Goal: Communication & Community: Share content

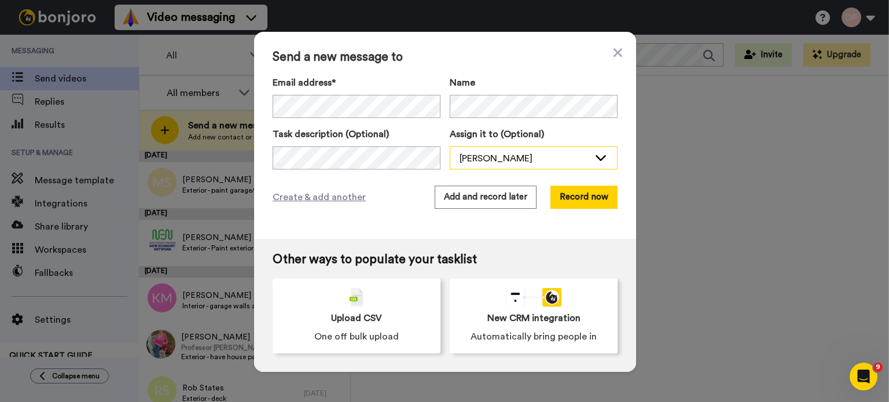
click at [499, 155] on div "[PERSON_NAME]" at bounding box center [524, 159] width 130 height 14
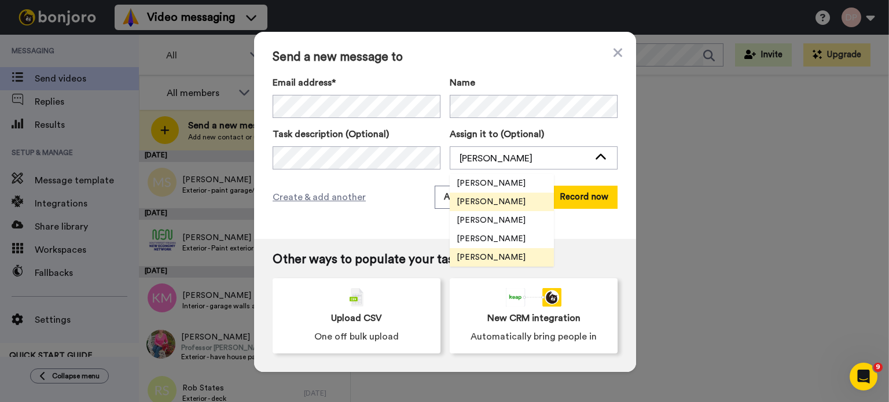
click at [488, 261] on span "[PERSON_NAME]" at bounding box center [491, 258] width 83 height 12
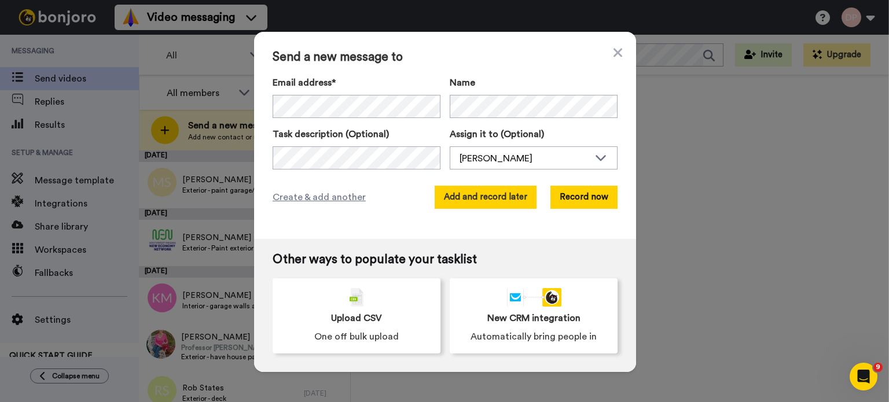
click at [477, 198] on button "Add and record later" at bounding box center [486, 197] width 102 height 23
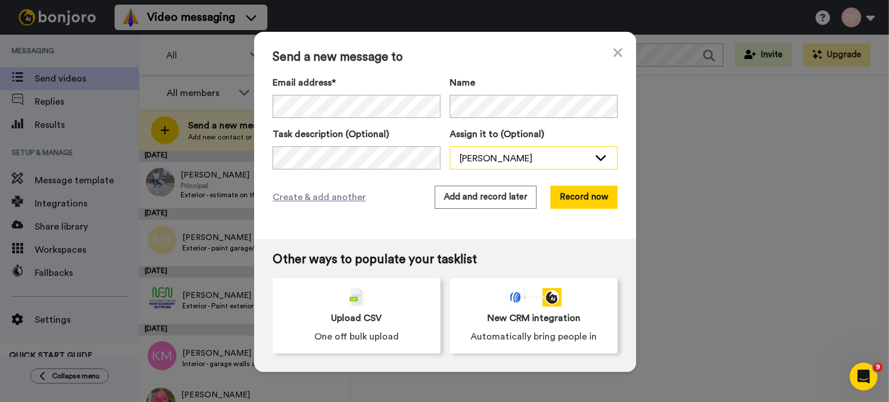
click at [510, 157] on div "[PERSON_NAME]" at bounding box center [524, 159] width 130 height 14
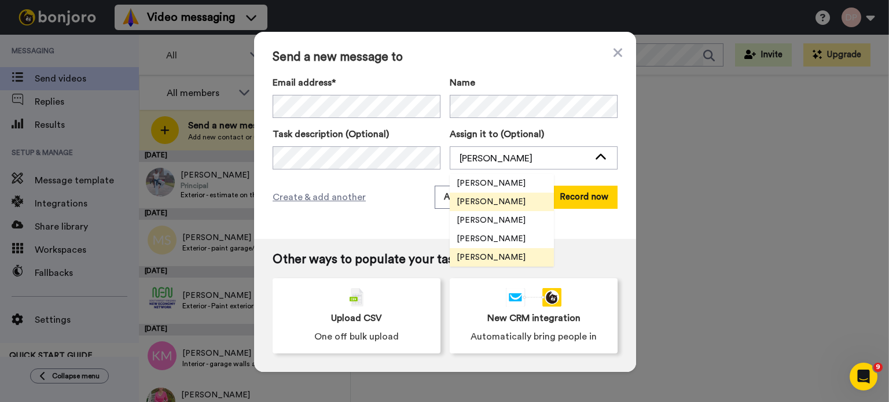
click at [488, 256] on span "[PERSON_NAME]" at bounding box center [491, 258] width 83 height 12
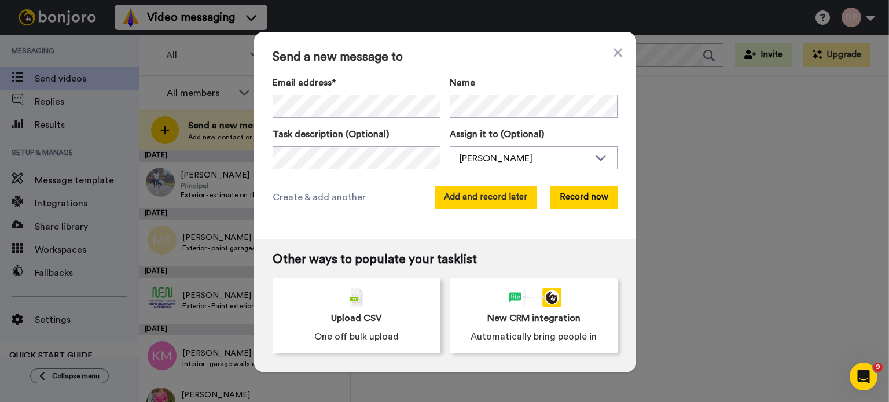
click at [472, 196] on button "Add and record later" at bounding box center [486, 197] width 102 height 23
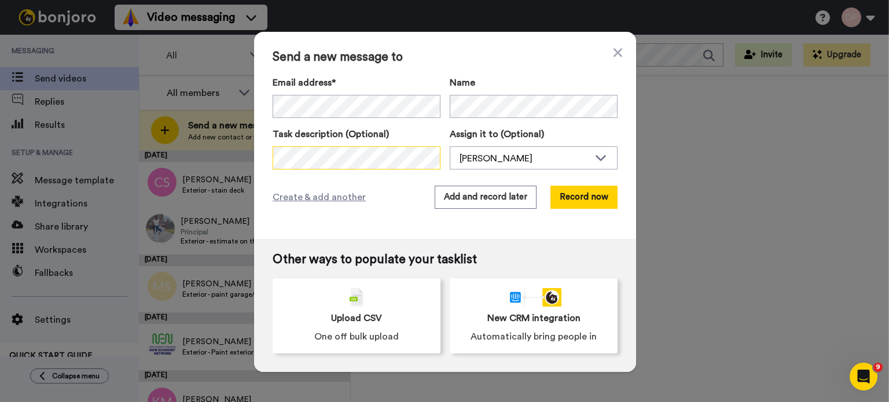
scroll to position [0, 69]
click at [514, 153] on div "[PERSON_NAME]" at bounding box center [524, 159] width 130 height 14
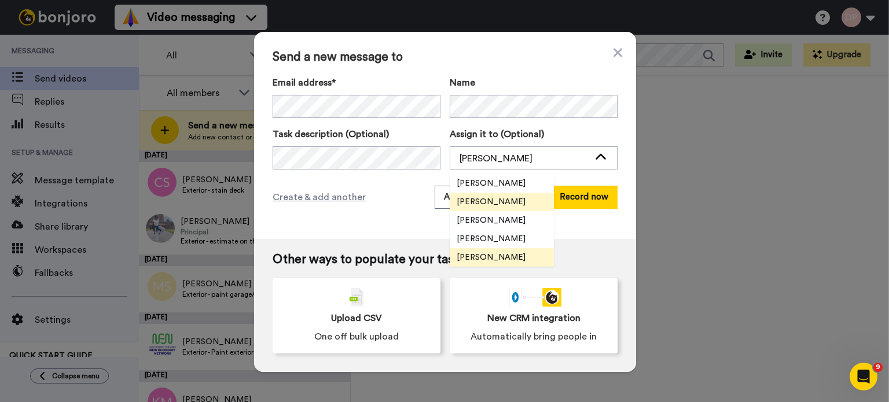
click at [483, 260] on span "[PERSON_NAME]" at bounding box center [491, 258] width 83 height 12
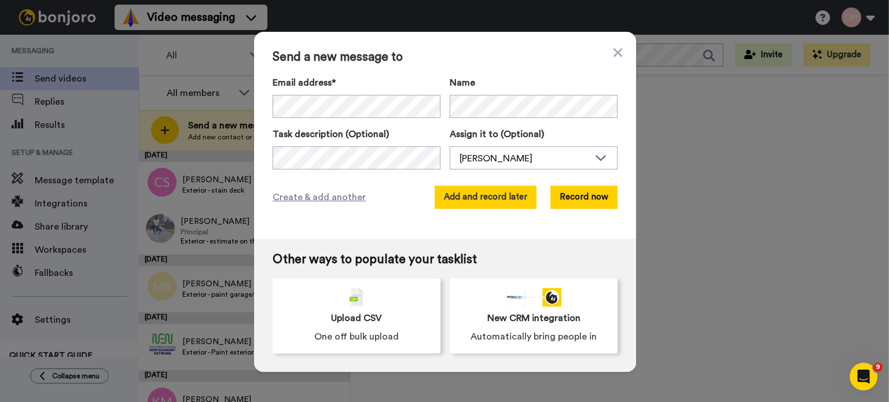
click at [479, 198] on button "Add and record later" at bounding box center [486, 197] width 102 height 23
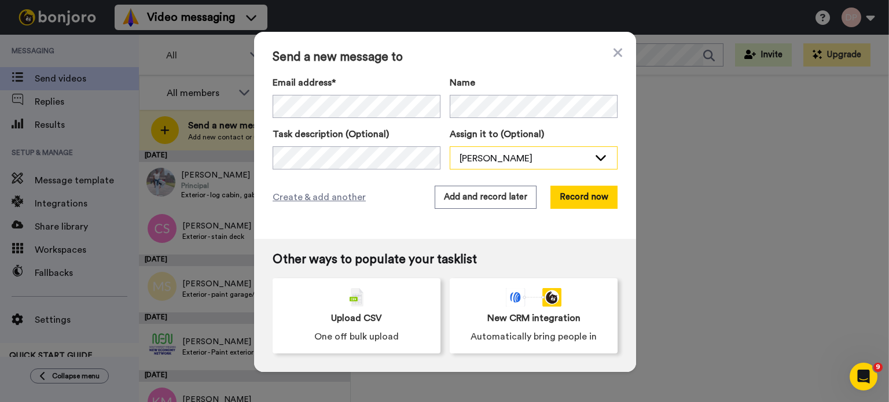
click at [507, 157] on div "[PERSON_NAME]" at bounding box center [524, 159] width 130 height 14
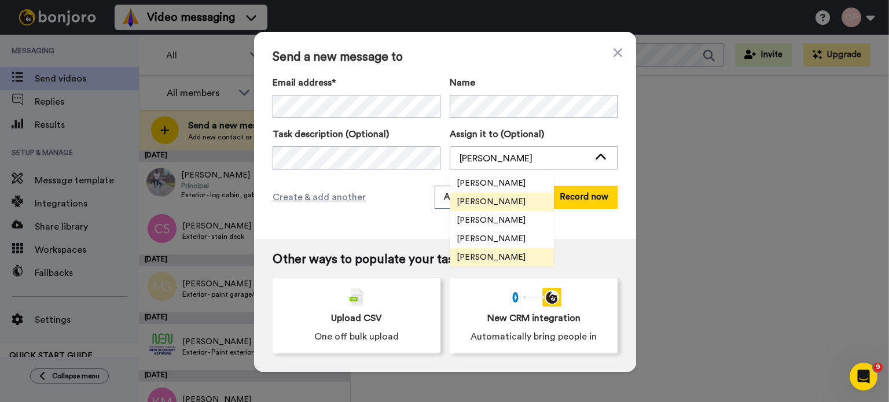
click at [488, 259] on span "[PERSON_NAME]" at bounding box center [491, 258] width 83 height 12
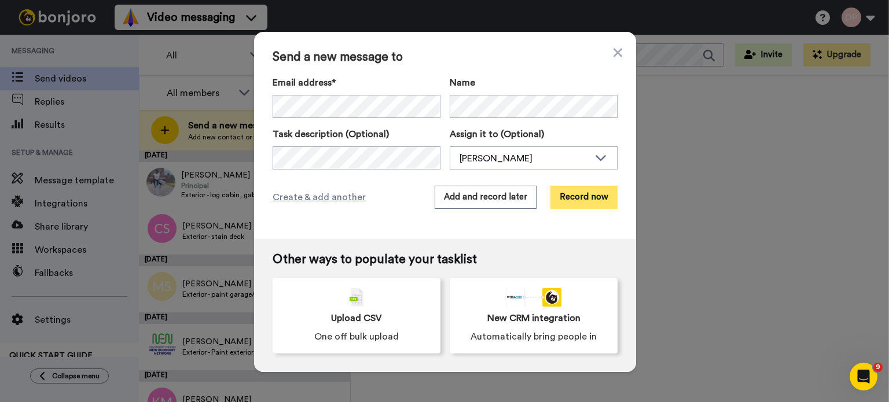
click at [587, 197] on button "Record now" at bounding box center [583, 197] width 67 height 23
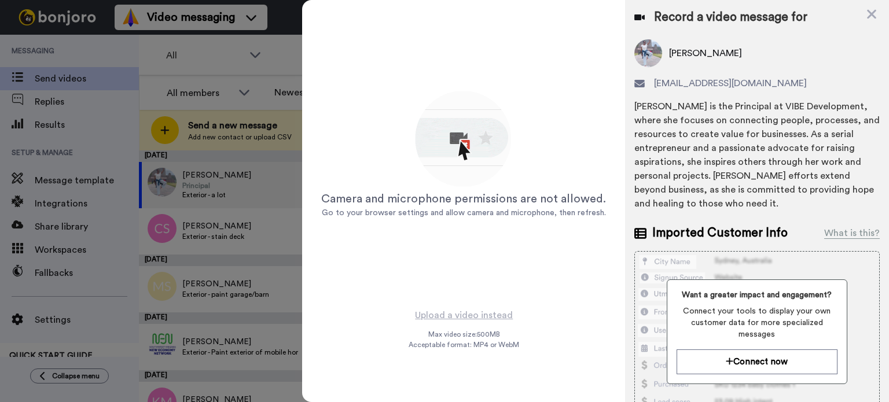
click at [121, 111] on div at bounding box center [444, 201] width 889 height 402
click at [869, 9] on icon at bounding box center [872, 14] width 12 height 14
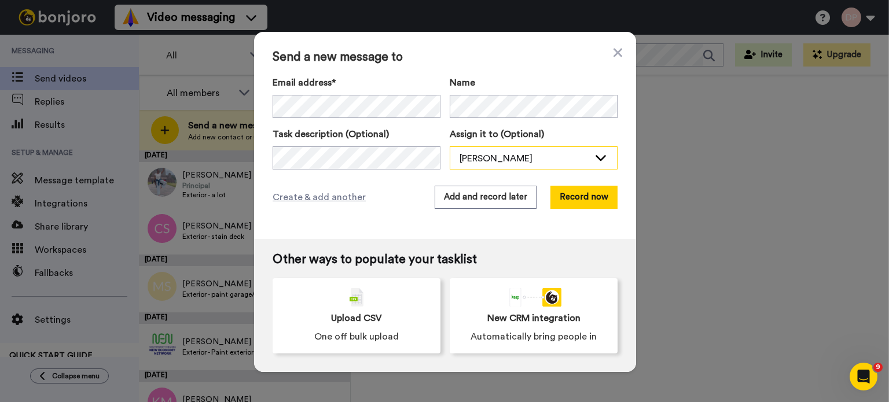
click at [484, 161] on div "[PERSON_NAME]" at bounding box center [524, 159] width 130 height 14
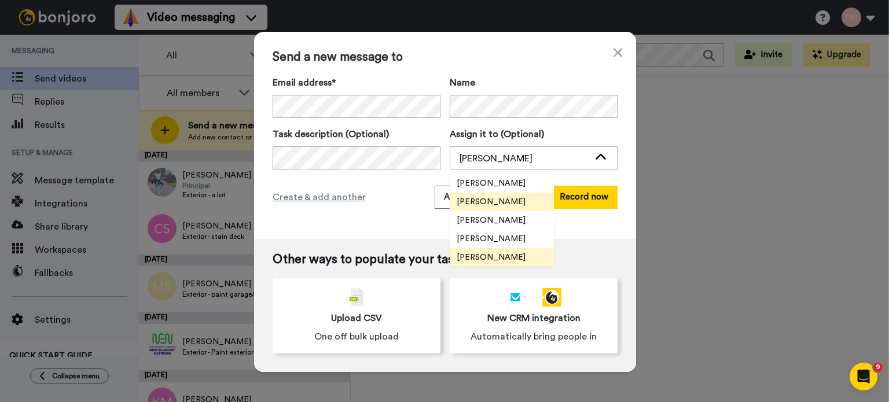
click at [491, 256] on span "[PERSON_NAME]" at bounding box center [491, 258] width 83 height 12
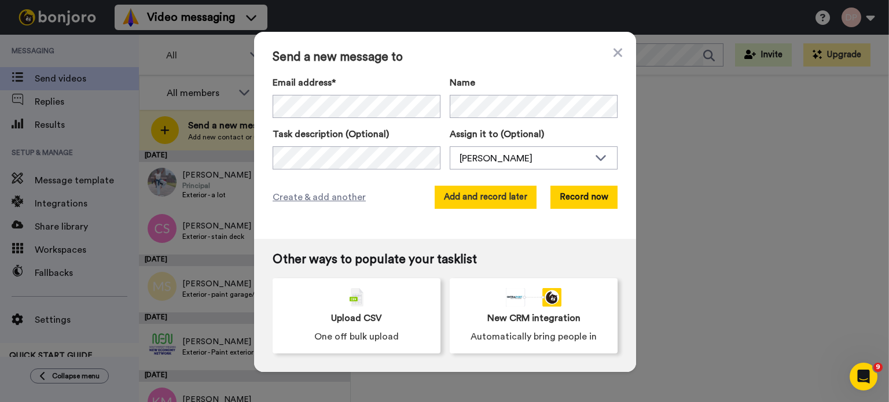
click at [475, 197] on button "Add and record later" at bounding box center [486, 197] width 102 height 23
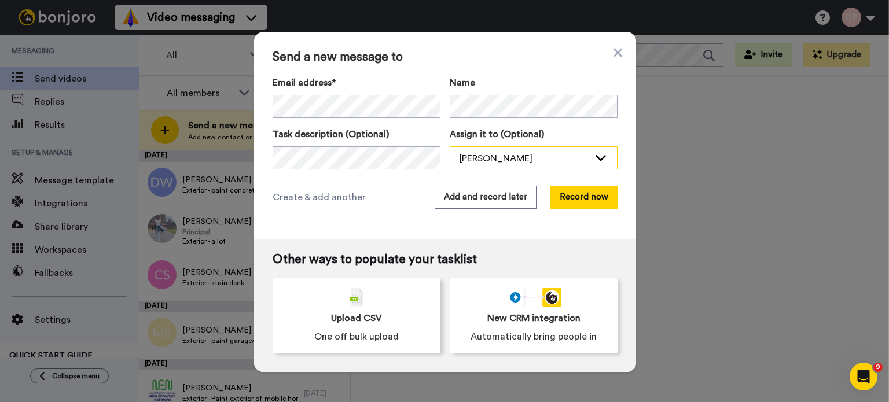
click at [495, 160] on div "[PERSON_NAME]" at bounding box center [524, 159] width 130 height 14
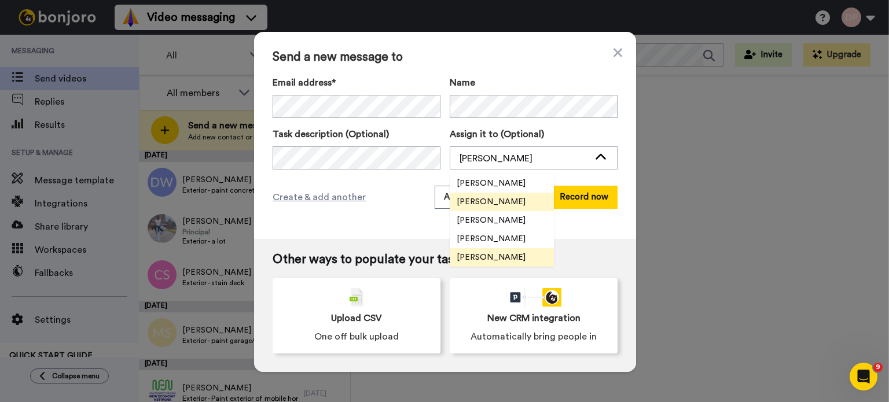
click at [484, 262] on span "[PERSON_NAME]" at bounding box center [491, 258] width 83 height 12
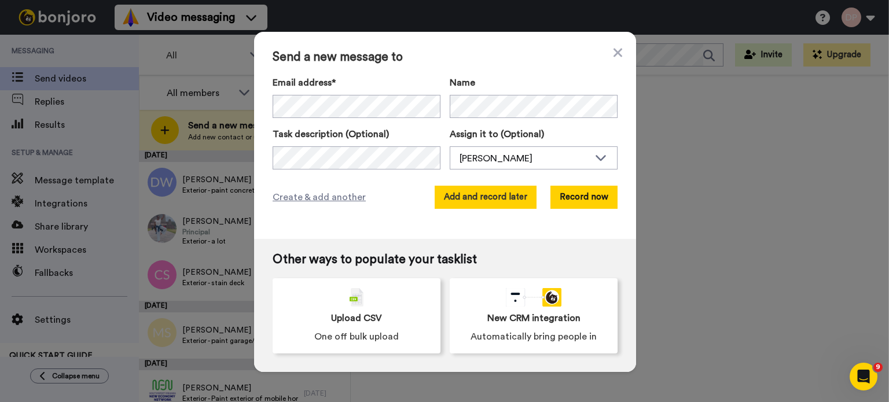
click at [472, 192] on button "Add and record later" at bounding box center [486, 197] width 102 height 23
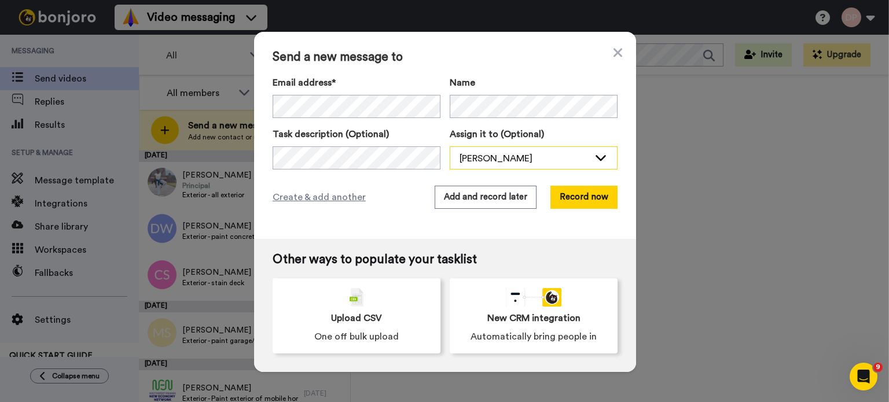
click at [477, 154] on div "[PERSON_NAME]" at bounding box center [524, 159] width 130 height 14
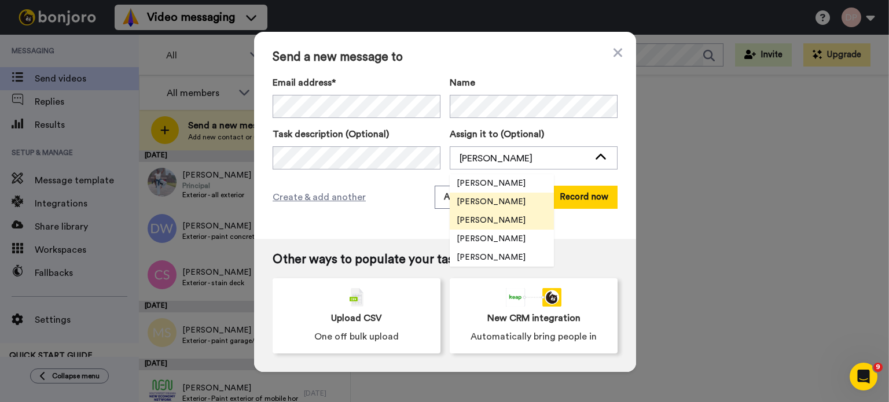
click at [497, 220] on span "[PERSON_NAME]" at bounding box center [491, 221] width 83 height 12
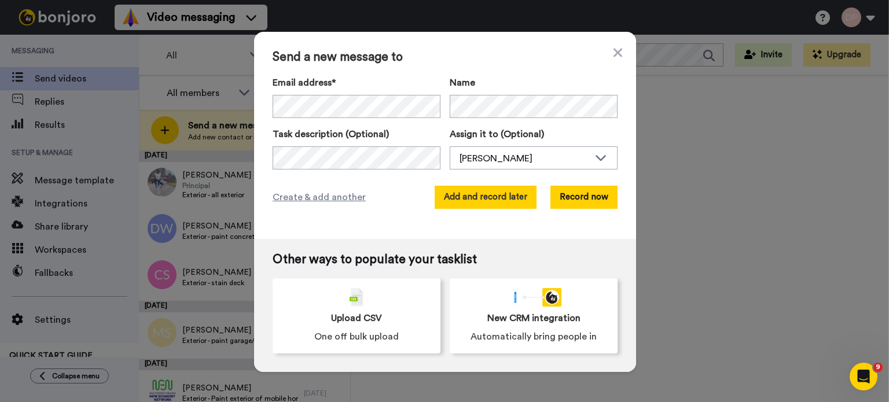
click at [488, 198] on button "Add and record later" at bounding box center [486, 197] width 102 height 23
